Goal: Task Accomplishment & Management: Complete application form

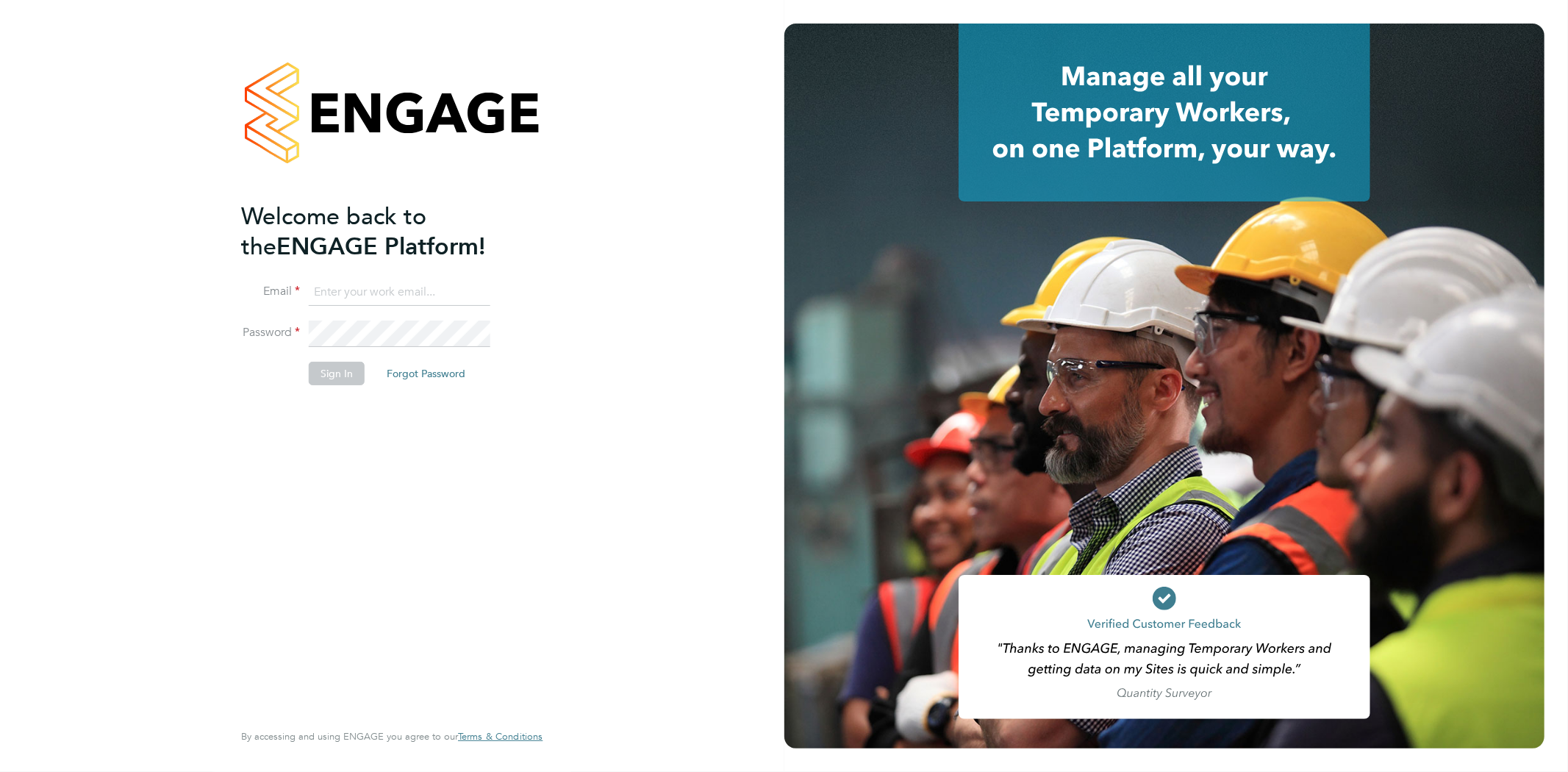
type input "info@cbwstaffingsolutions.com"
click at [315, 370] on button "Sign In" at bounding box center [337, 374] width 56 height 24
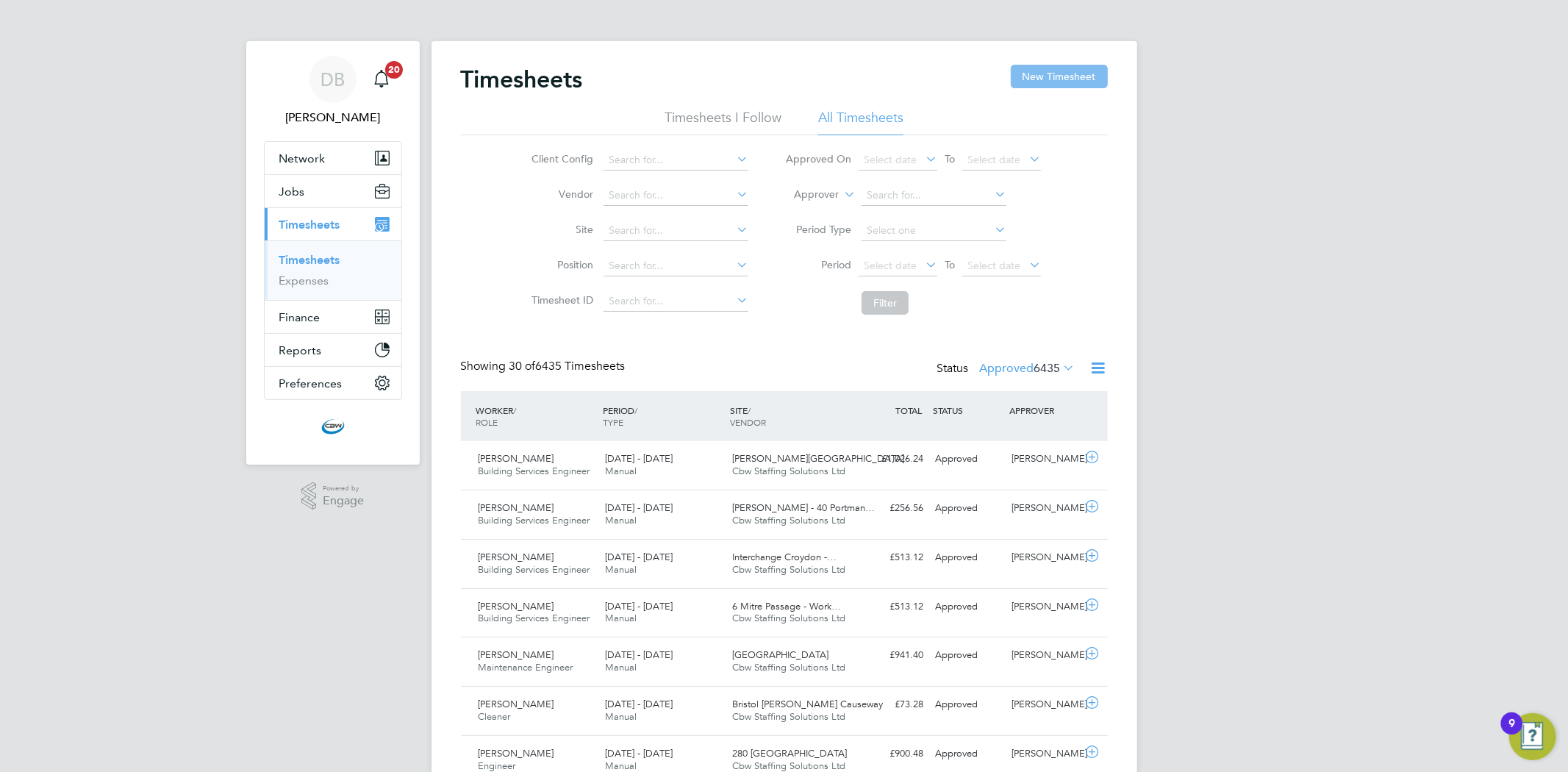
click at [1033, 81] on button "New Timesheet" at bounding box center [1059, 77] width 97 height 24
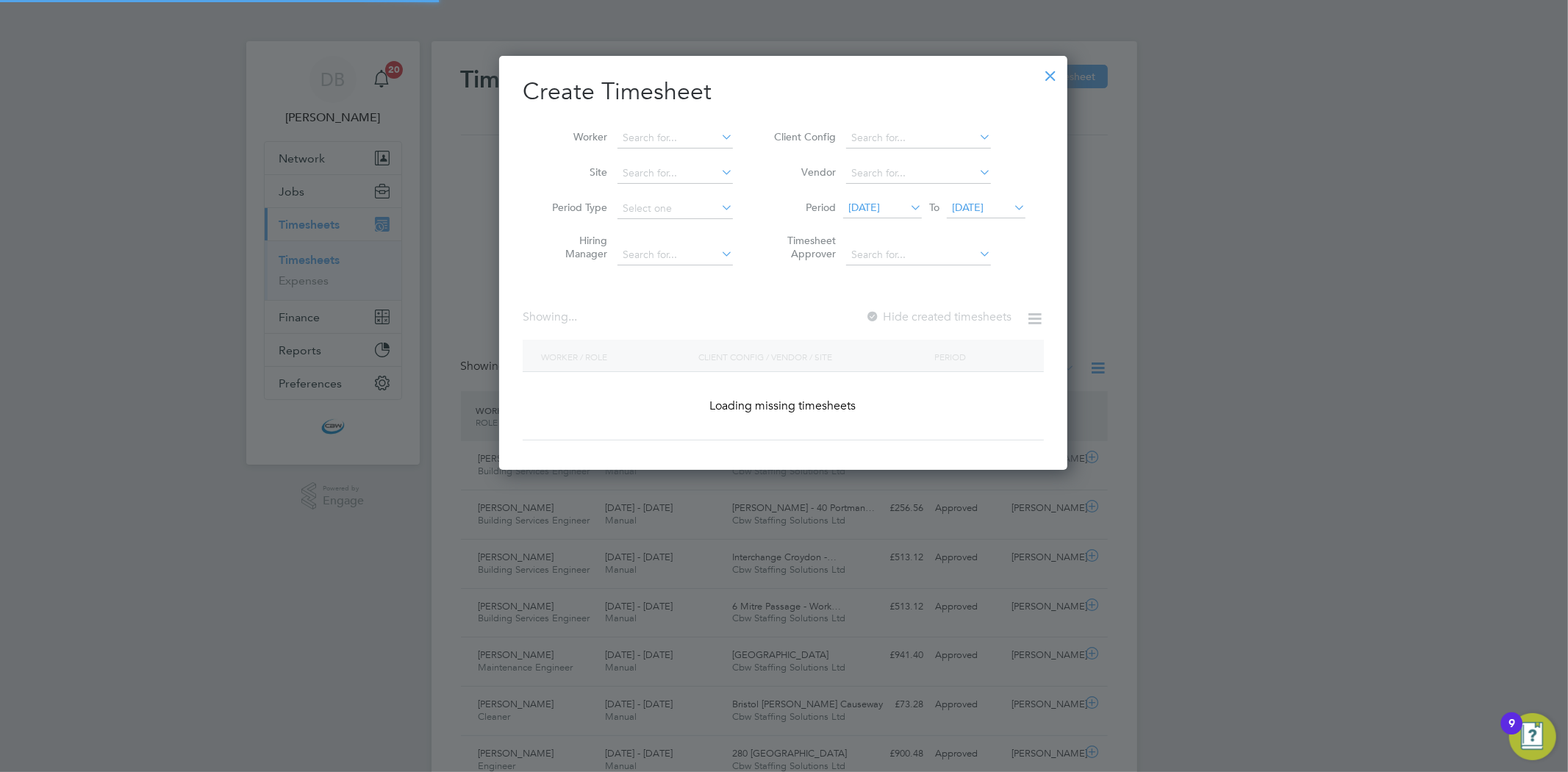
scroll to position [1864, 569]
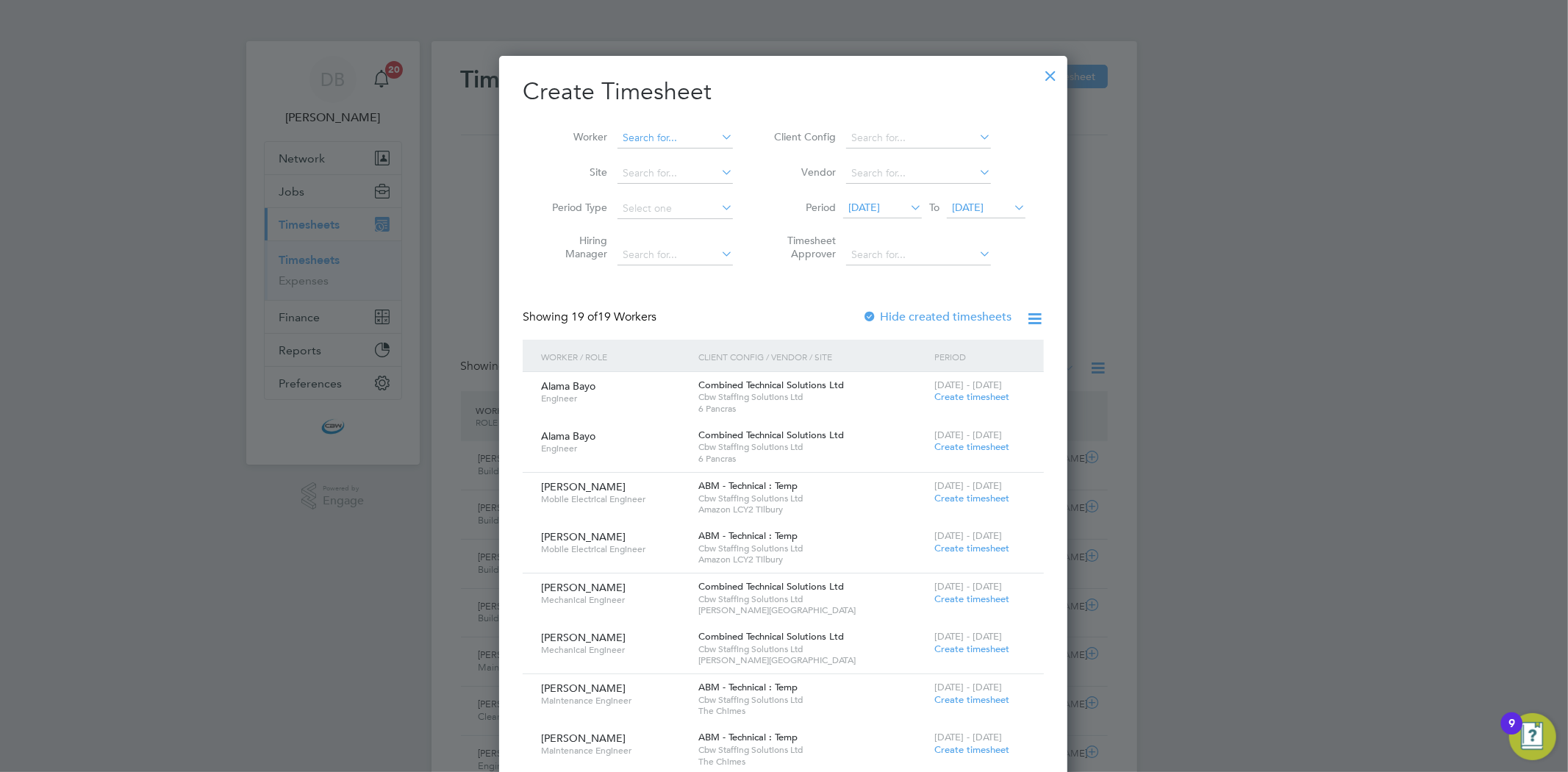
click at [685, 130] on input at bounding box center [675, 138] width 115 height 20
click at [667, 148] on li "[PERSON_NAME]" at bounding box center [675, 158] width 117 height 20
type input "[PERSON_NAME]"
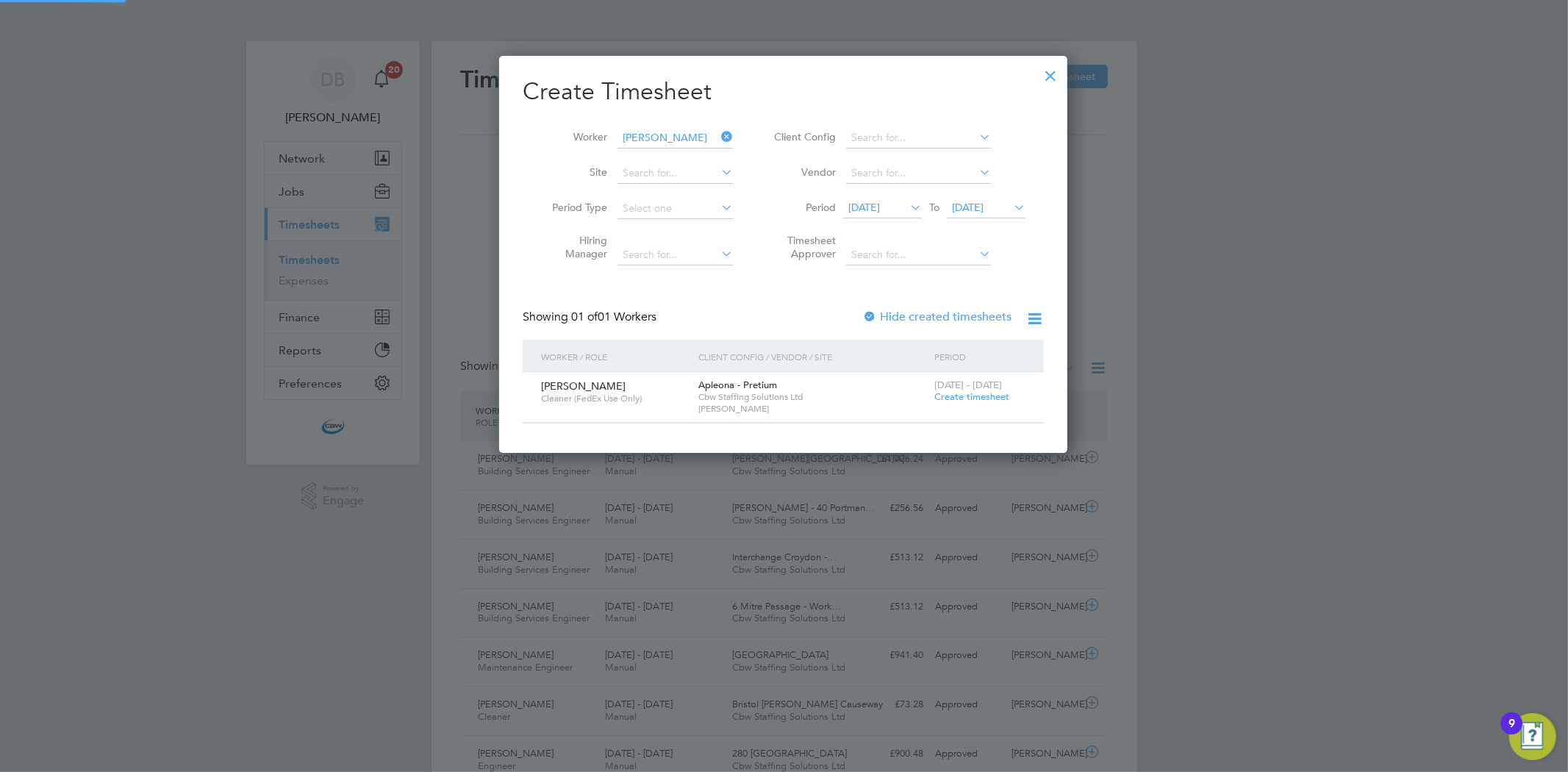
scroll to position [397, 569]
click at [981, 394] on span "Create timesheet" at bounding box center [971, 397] width 75 height 13
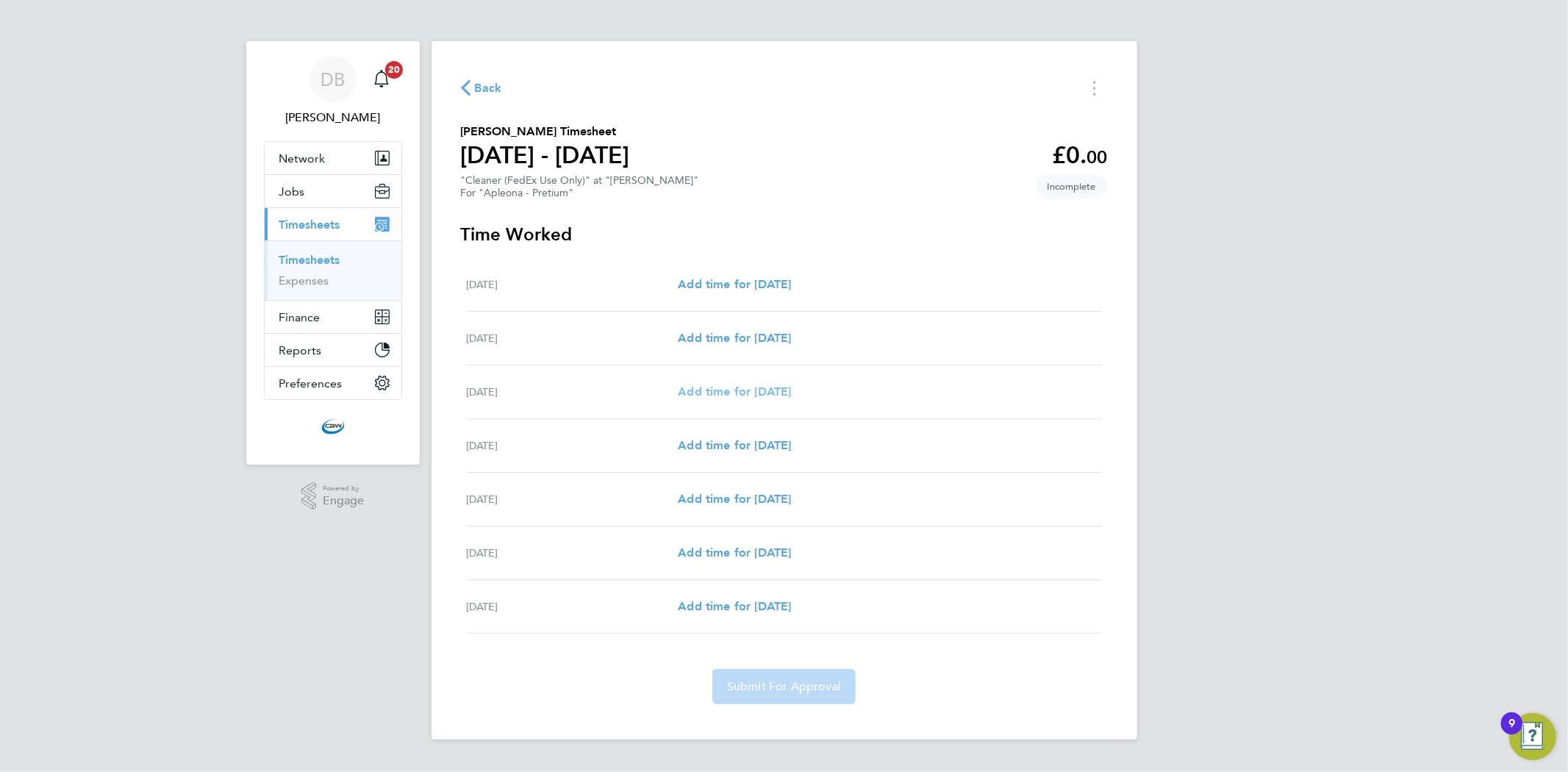
click at [756, 386] on span "Add time for [DATE]" at bounding box center [734, 391] width 114 height 14
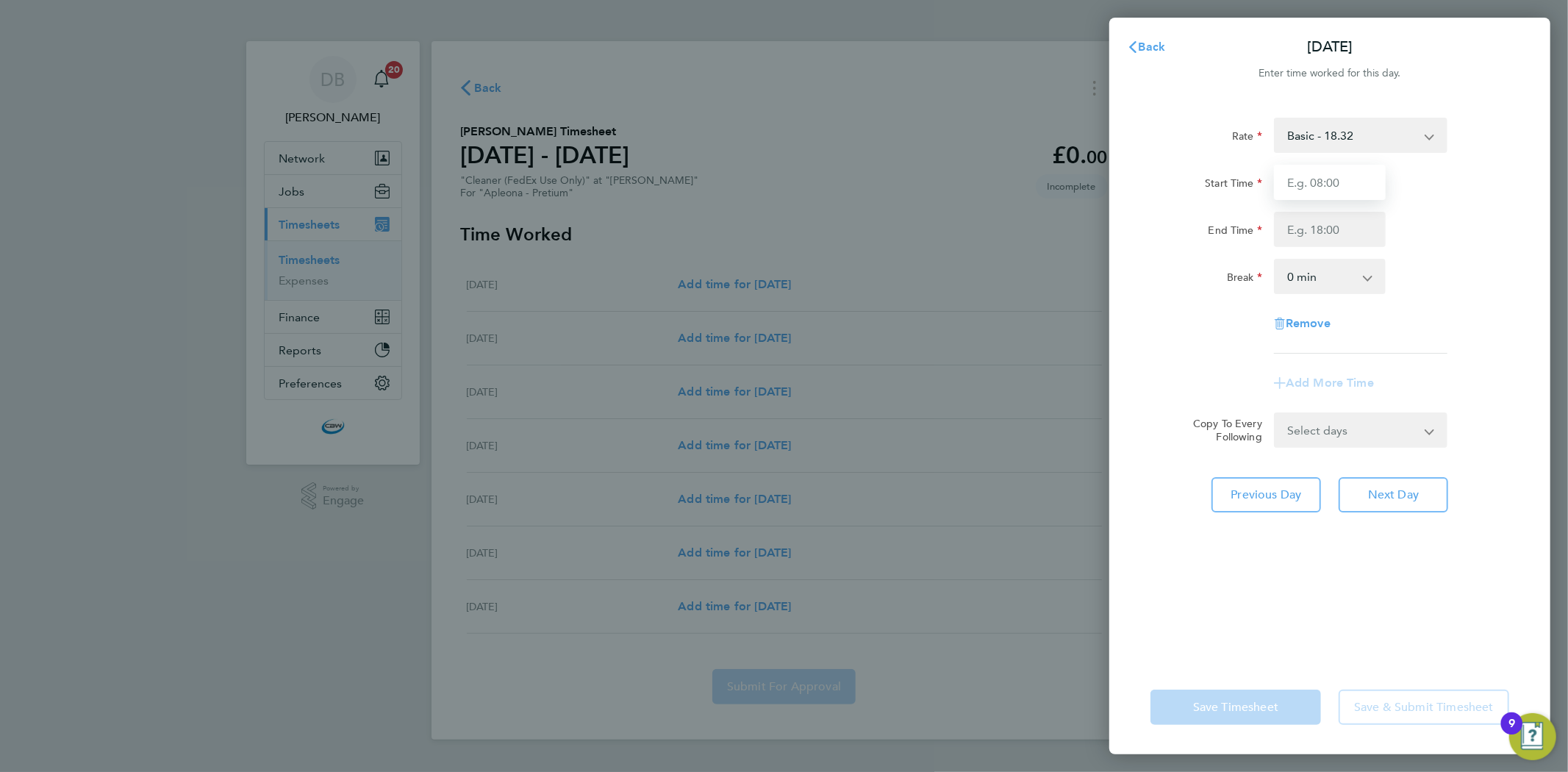
click at [1350, 186] on input "Start Time" at bounding box center [1330, 183] width 112 height 35
type input "08:00"
click at [1333, 232] on input "End Time" at bounding box center [1330, 230] width 112 height 35
type input "10:30"
click at [1432, 238] on div "End Time 10:30" at bounding box center [1330, 230] width 370 height 35
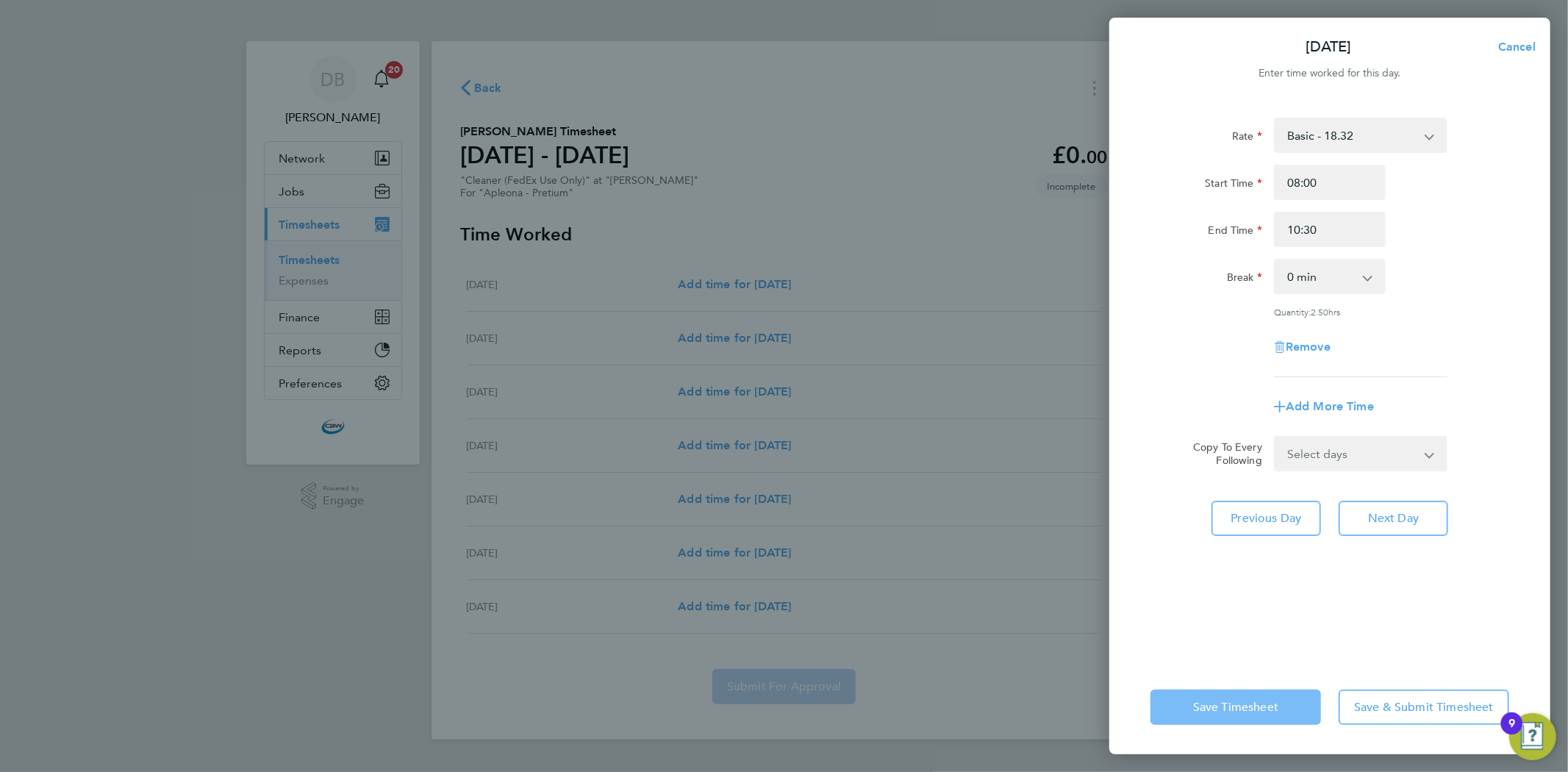
click at [1252, 713] on span "Save Timesheet" at bounding box center [1236, 707] width 85 height 14
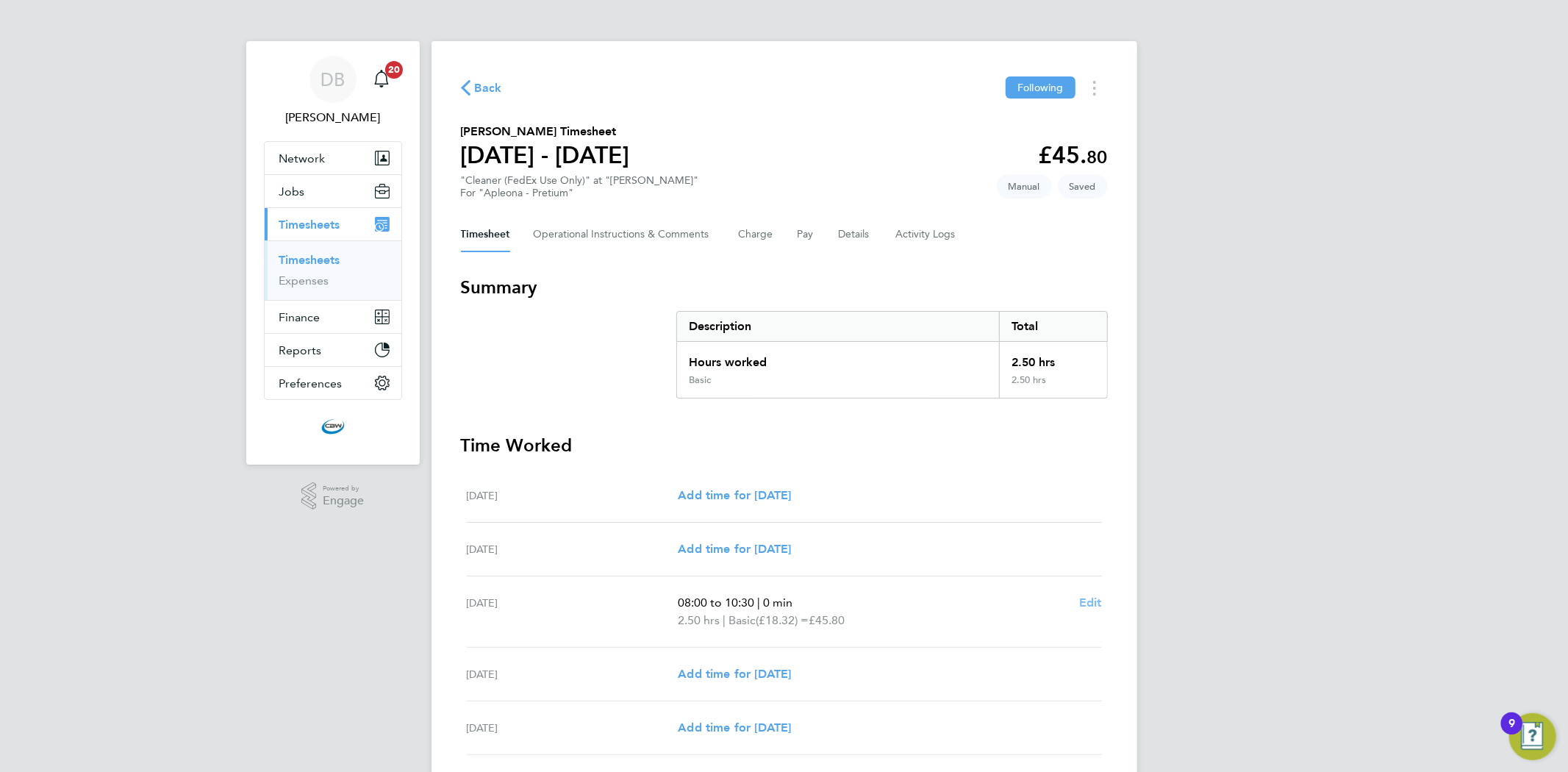
click at [1083, 601] on span "Edit" at bounding box center [1090, 603] width 23 height 14
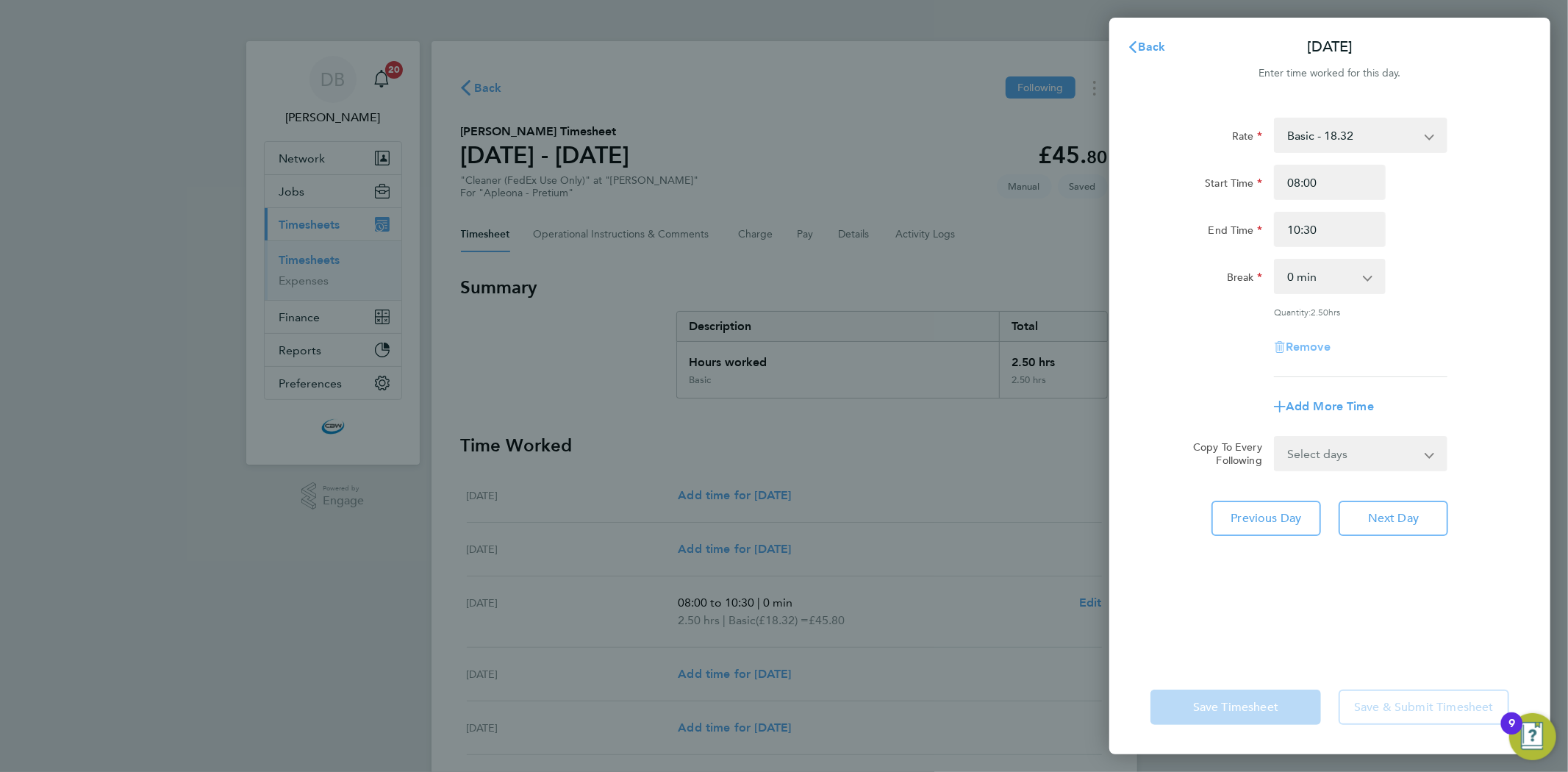
click at [1301, 343] on span "Remove" at bounding box center [1308, 347] width 45 height 14
select select "null"
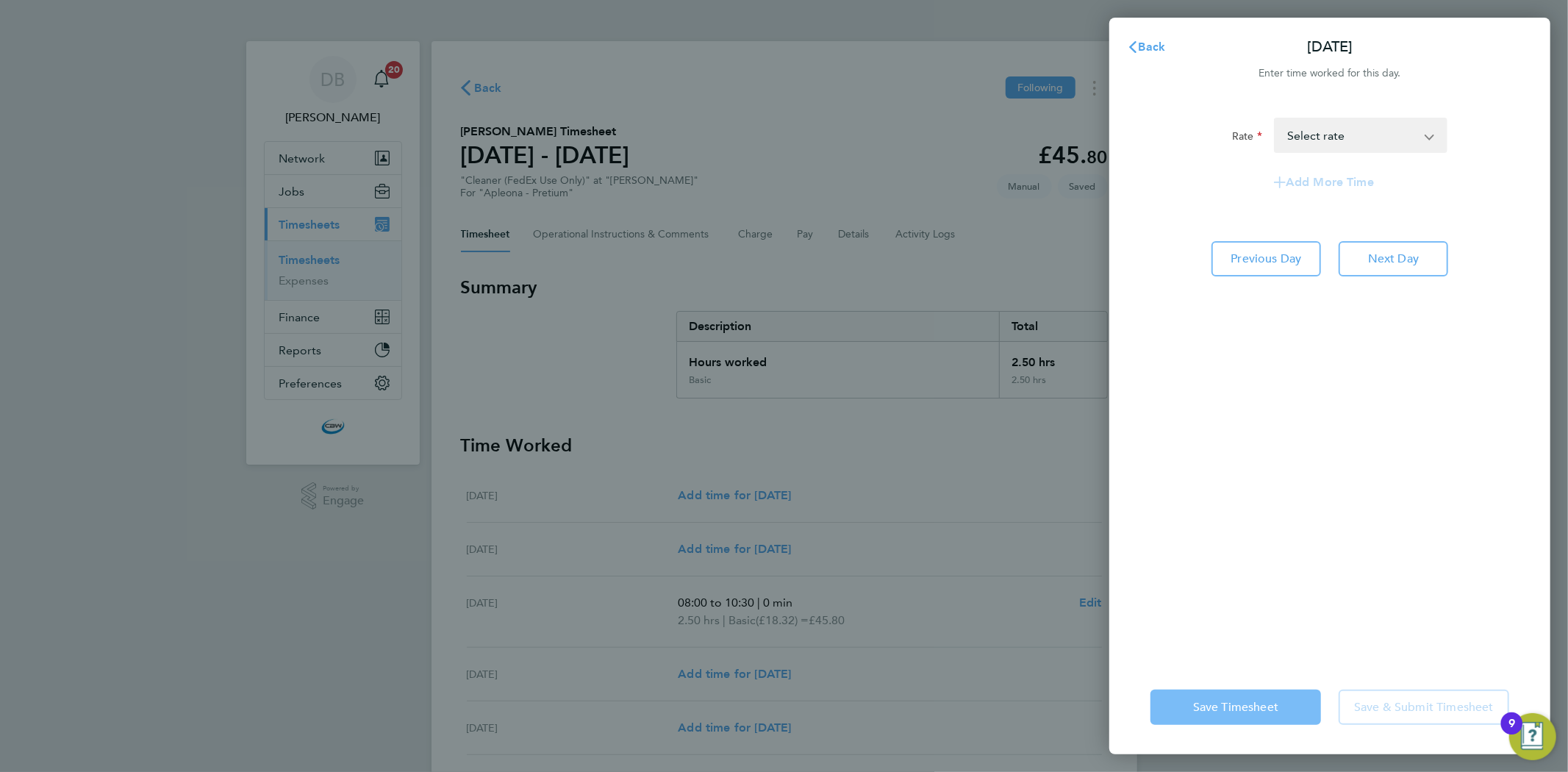
click at [1241, 714] on button "Save Timesheet" at bounding box center [1236, 707] width 171 height 35
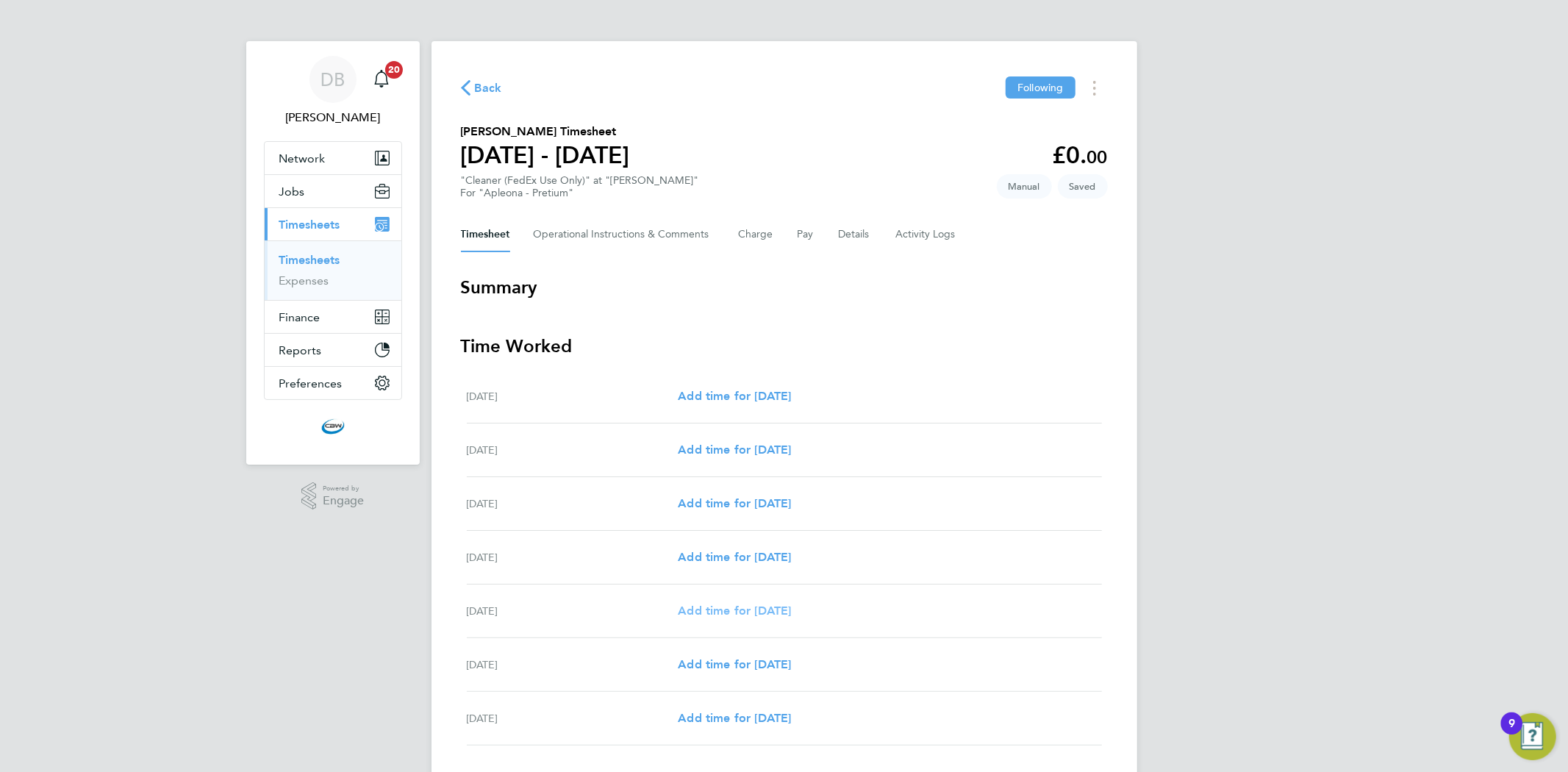
click at [737, 605] on span "Add time for [DATE]" at bounding box center [734, 610] width 114 height 14
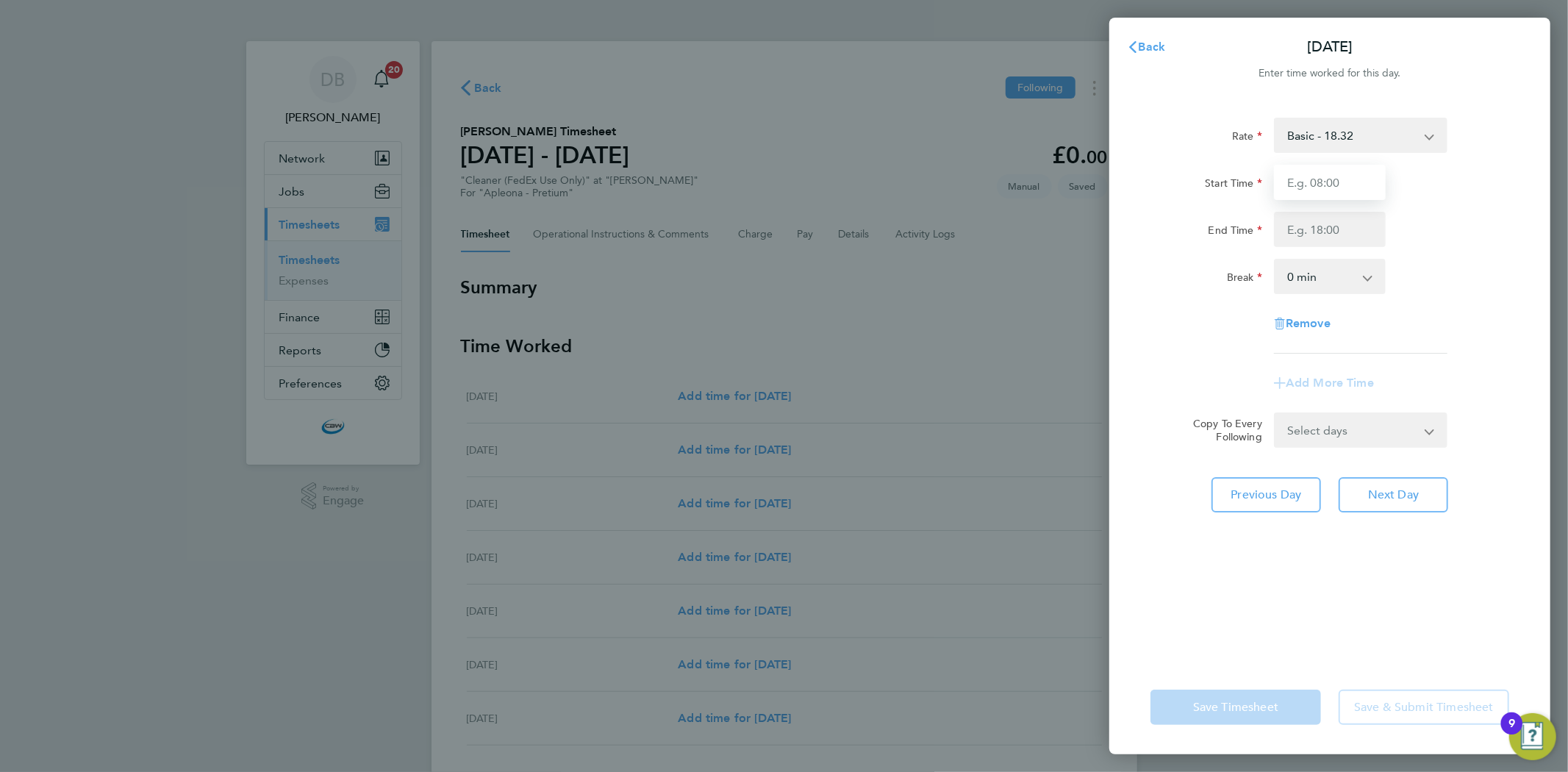
click at [1309, 185] on input "Start Time" at bounding box center [1330, 183] width 112 height 35
type input "08:00"
click at [1289, 218] on input "End Time" at bounding box center [1330, 230] width 112 height 35
type input "10:30"
click at [1463, 306] on div "Rate Basic - 18.32 Start Time 08:00 End Time 10:30 Break 0 min 15 min 30 min 45…" at bounding box center [1330, 236] width 359 height 236
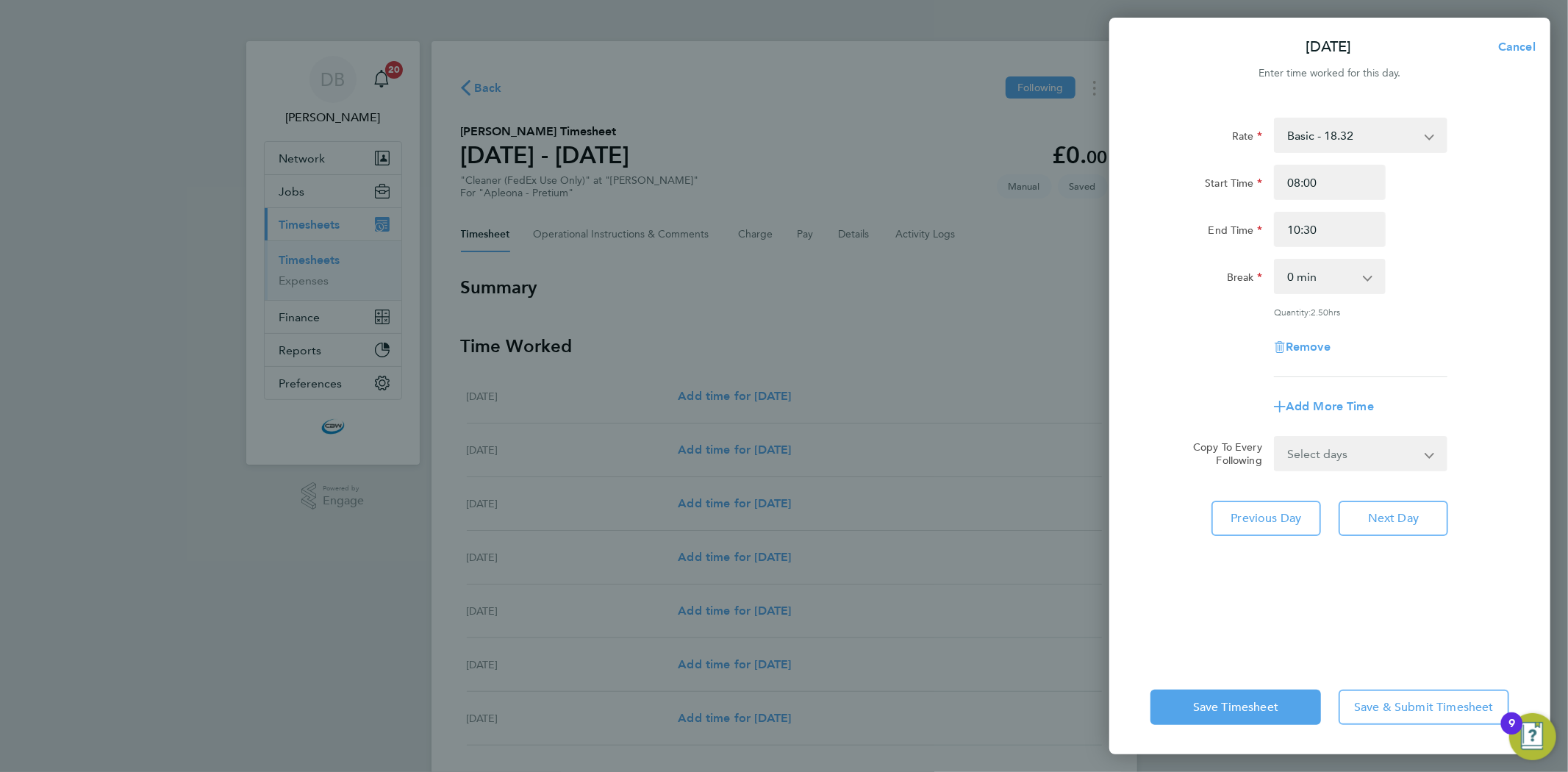
click at [1262, 686] on div "Save Timesheet Save & Submit Timesheet" at bounding box center [1330, 707] width 441 height 94
click at [1255, 695] on button "Save Timesheet" at bounding box center [1236, 707] width 171 height 35
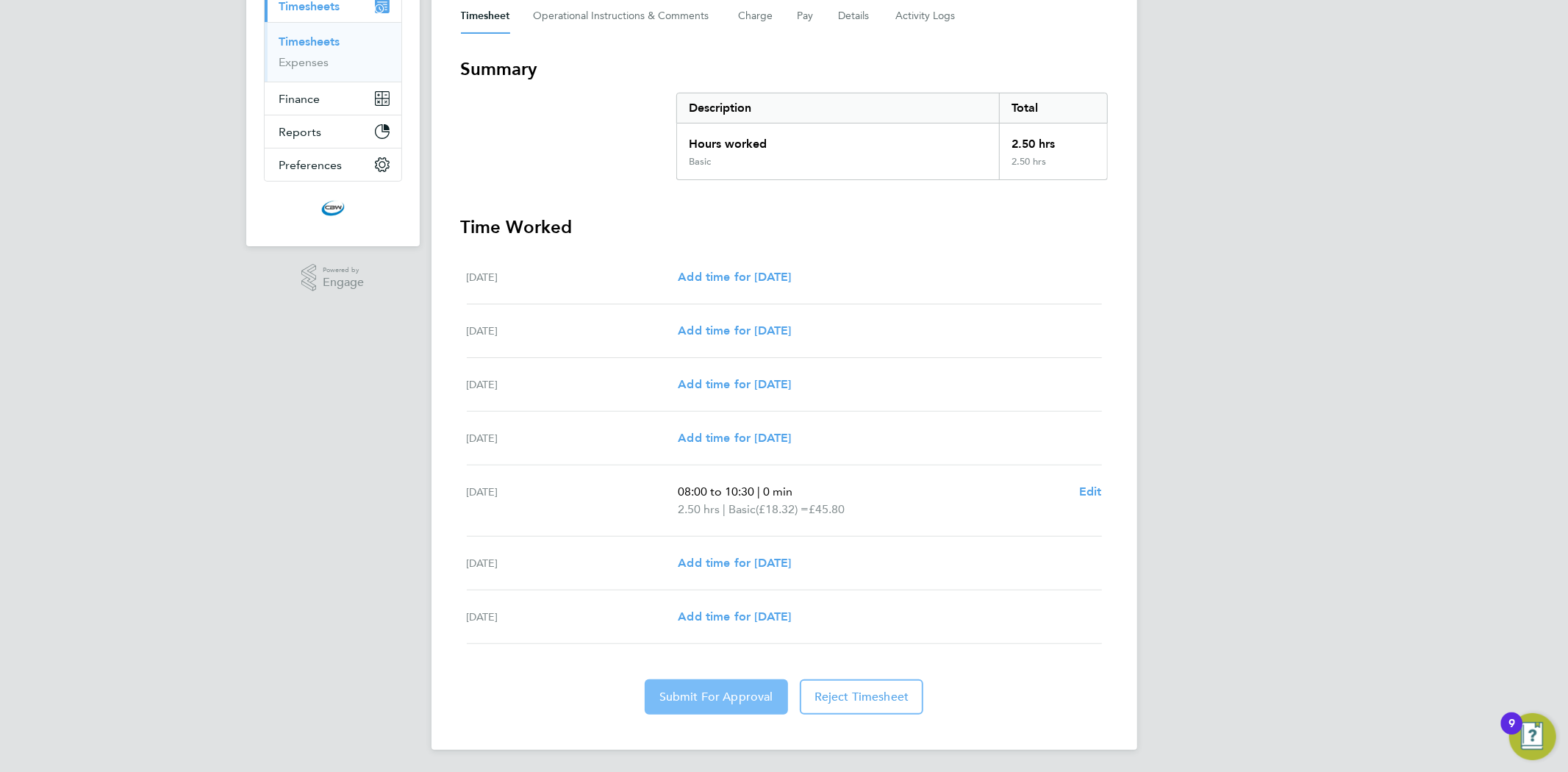
click at [728, 699] on span "Submit For Approval" at bounding box center [716, 696] width 114 height 14
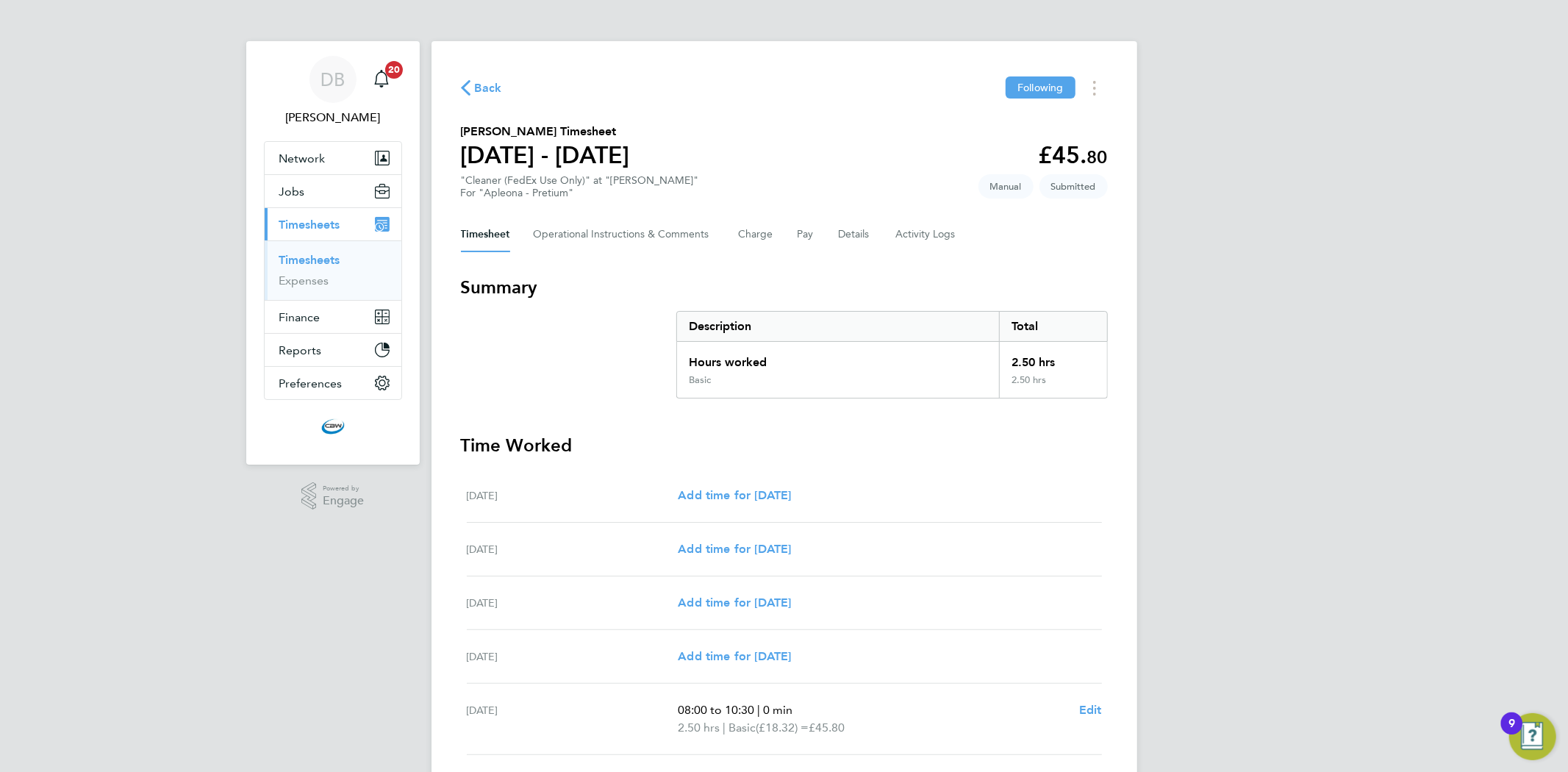
click at [332, 258] on link "Timesheets" at bounding box center [310, 260] width 61 height 14
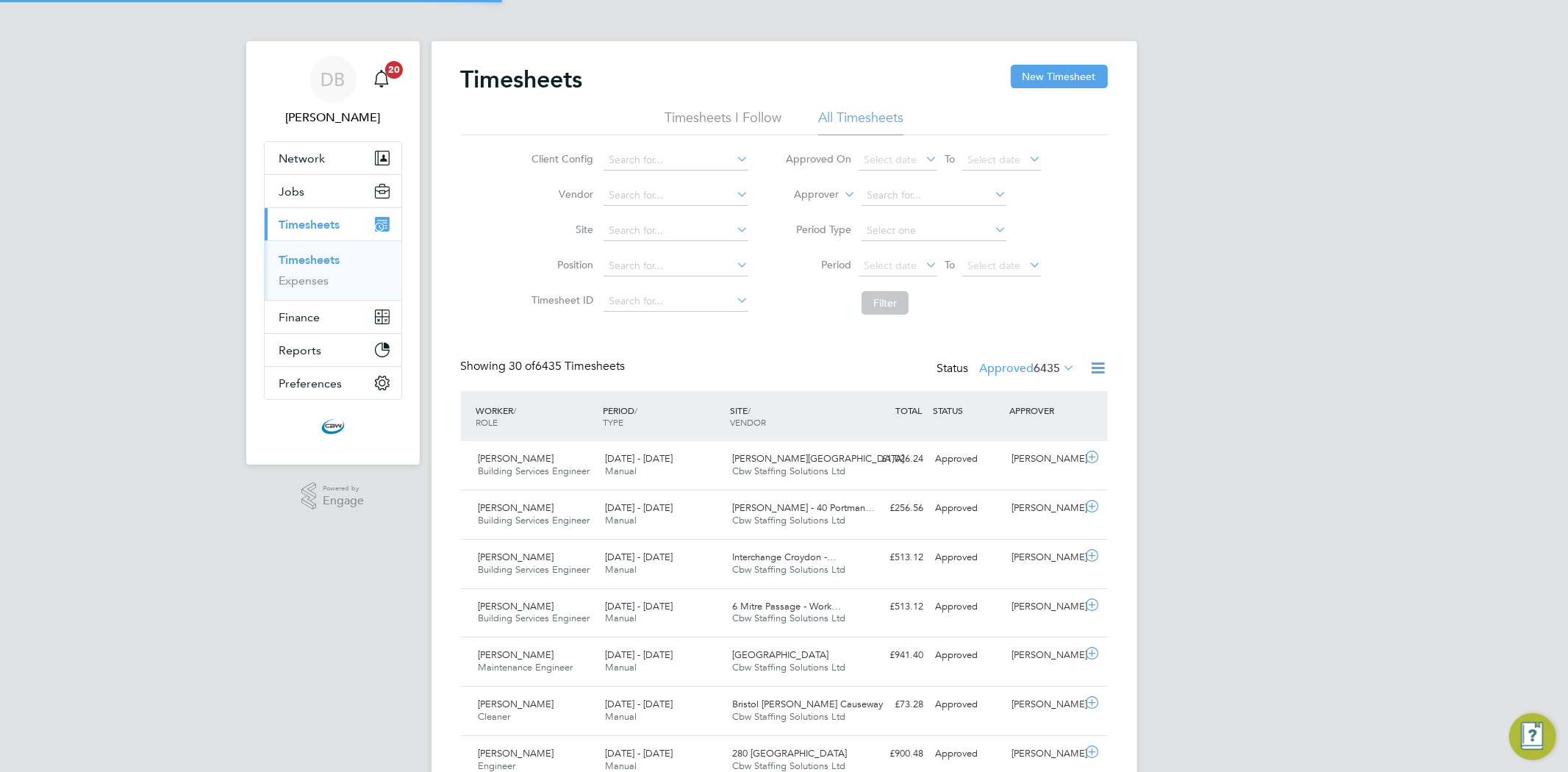
scroll to position [37, 128]
